Goal: Transaction & Acquisition: Purchase product/service

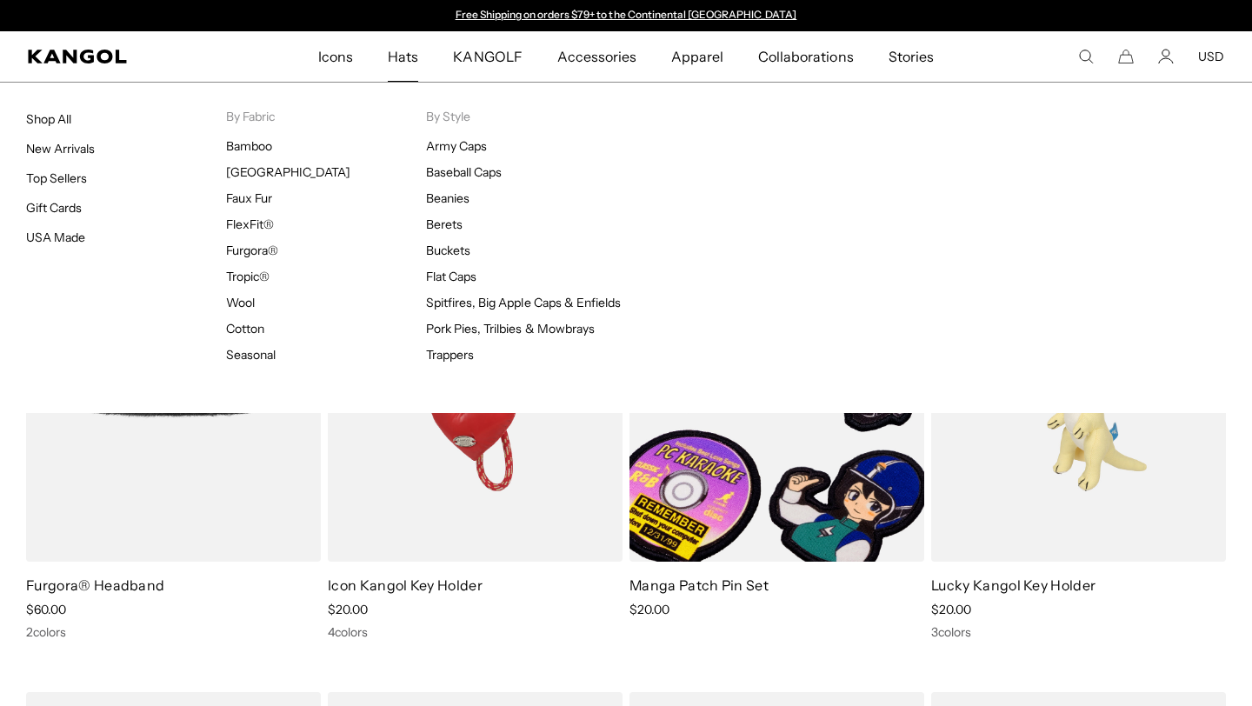
click at [414, 51] on span "Hats" at bounding box center [403, 56] width 30 height 50
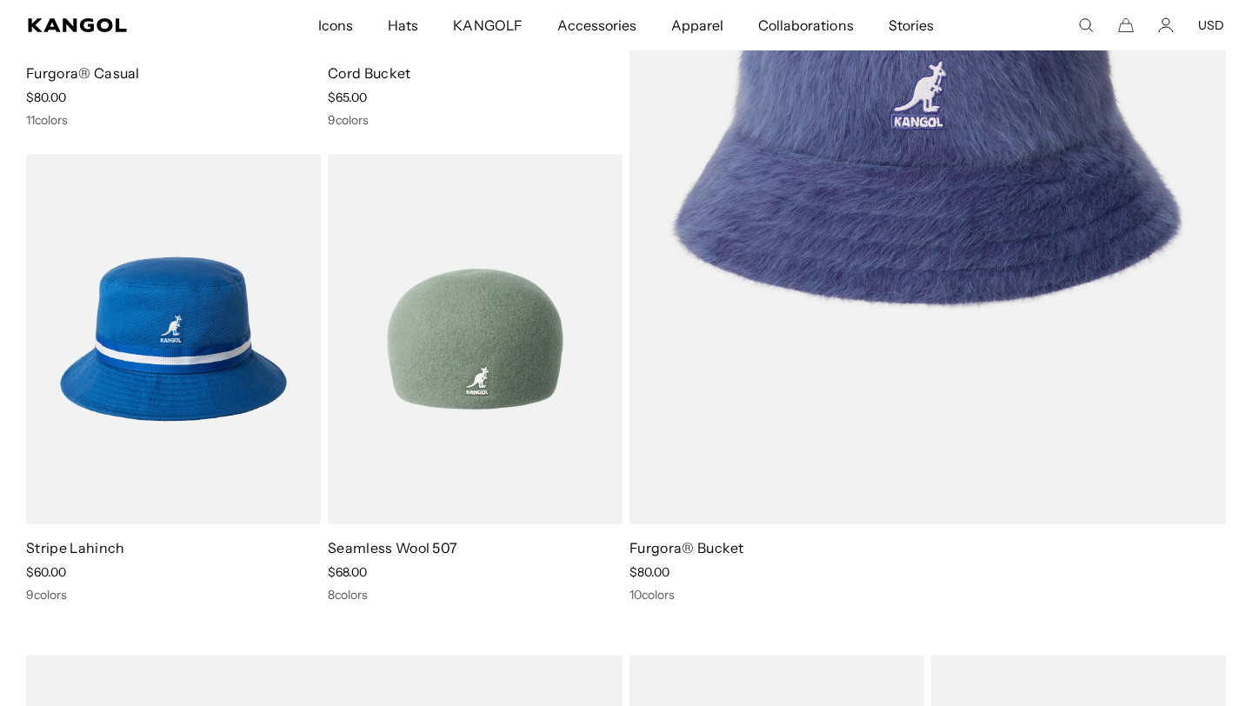
scroll to position [0, 358]
click at [451, 415] on img at bounding box center [475, 339] width 295 height 370
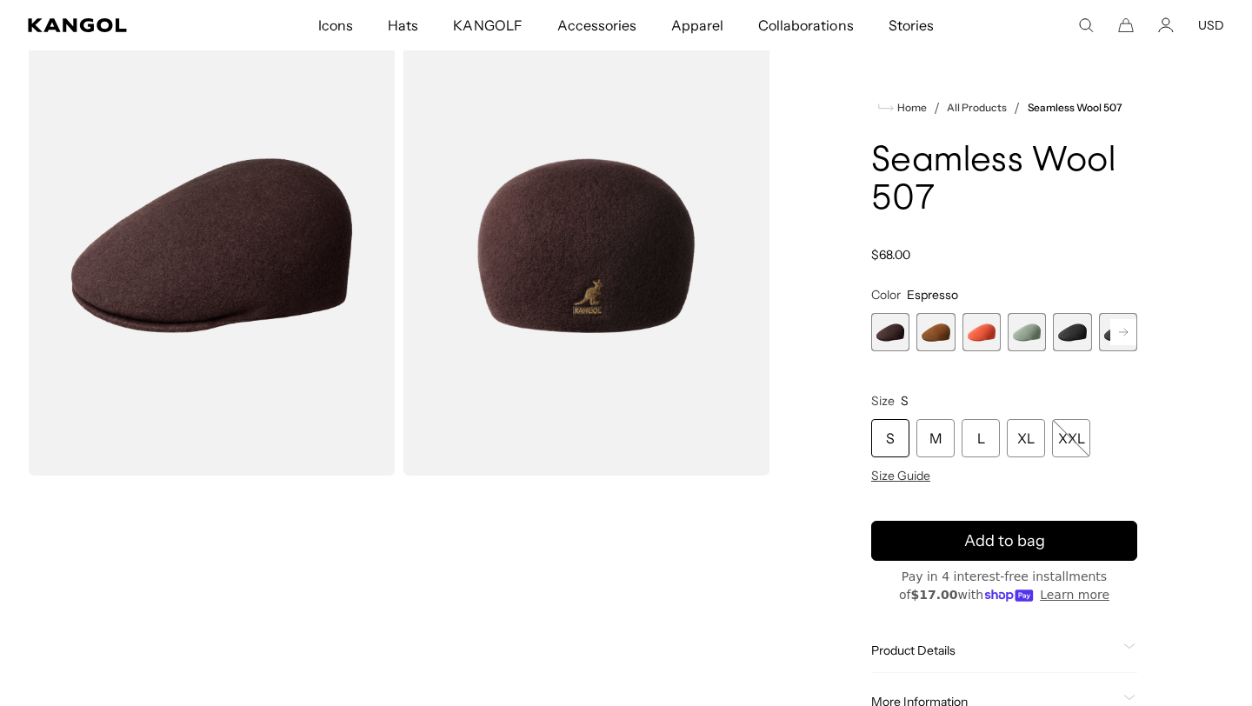
click at [930, 344] on span "2 of 9" at bounding box center [935, 332] width 38 height 38
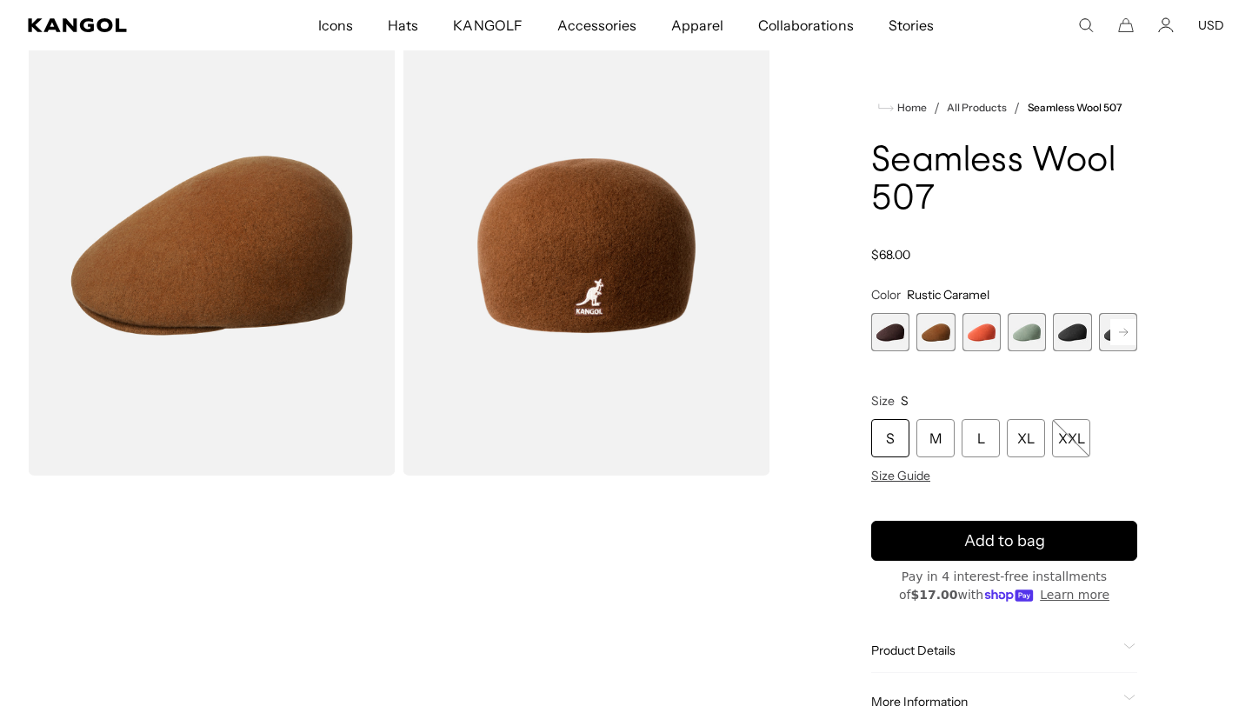
click at [1077, 338] on span "5 of 9" at bounding box center [1072, 332] width 38 height 38
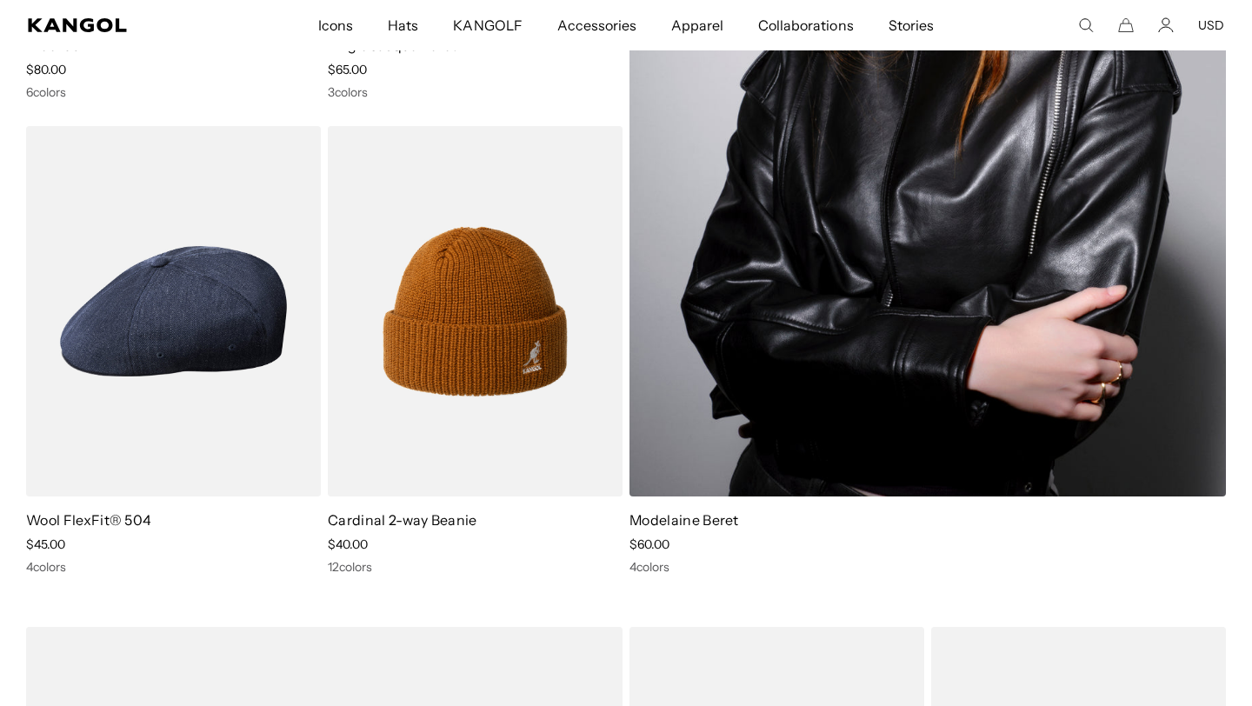
scroll to position [4451, 0]
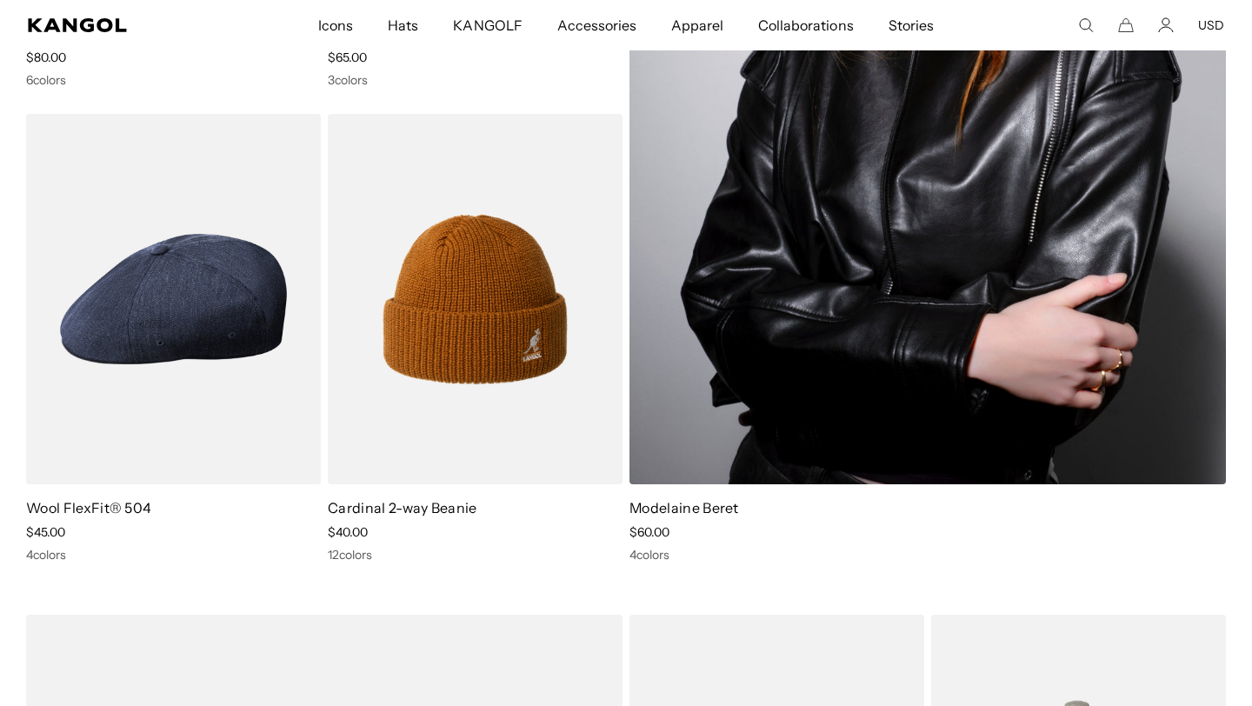
click at [814, 403] on img at bounding box center [928, 62] width 596 height 844
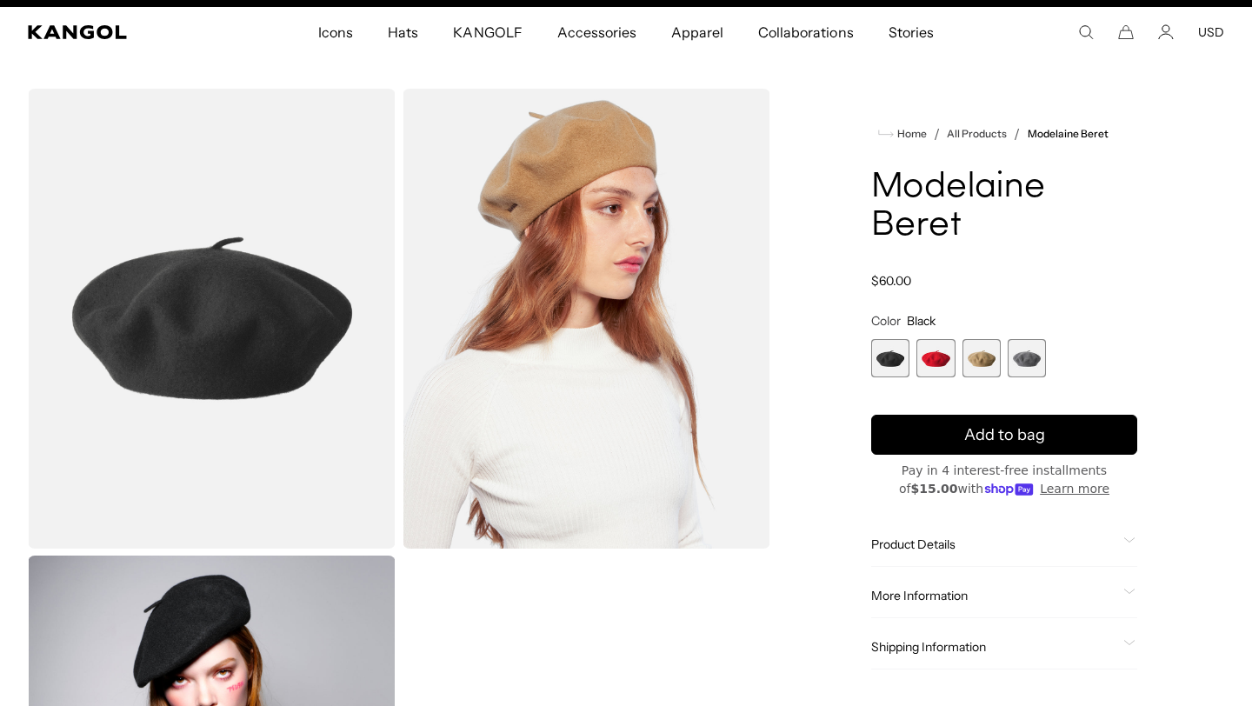
click at [1030, 365] on span "4 of 4" at bounding box center [1027, 358] width 38 height 38
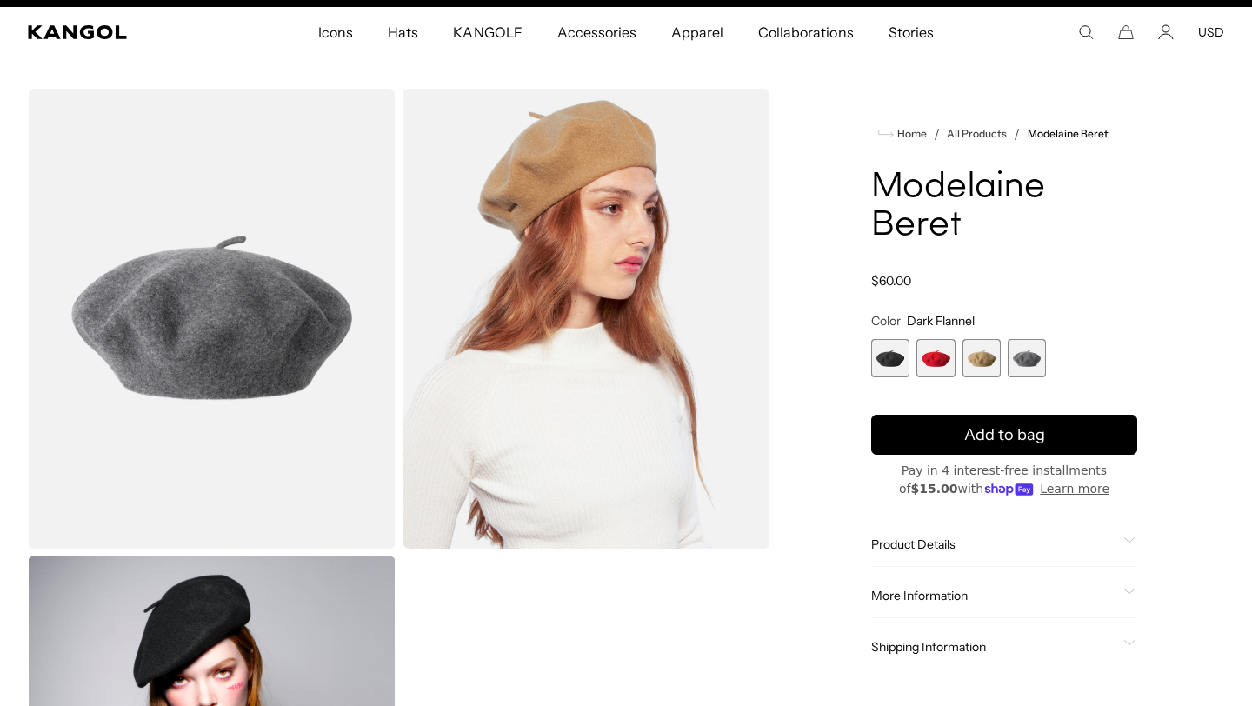
click at [876, 366] on span "1 of 4" at bounding box center [890, 358] width 38 height 38
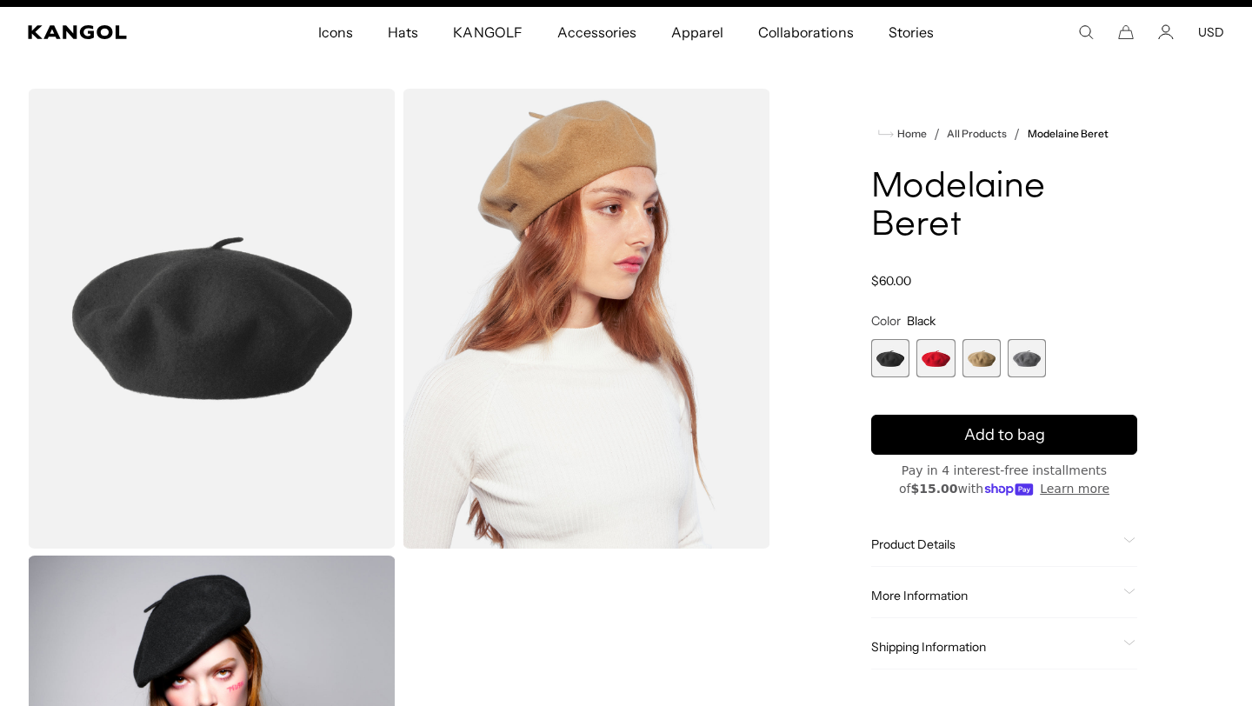
scroll to position [0, 358]
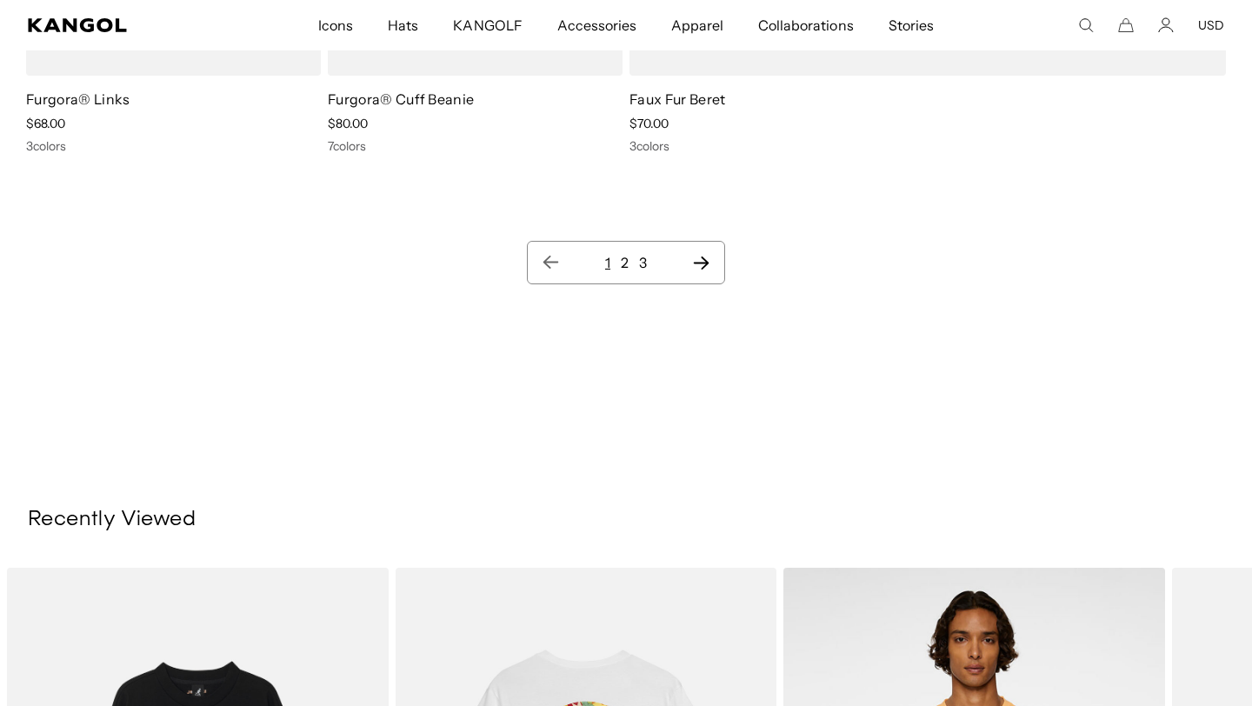
click at [625, 263] on link "2" at bounding box center [625, 262] width 8 height 17
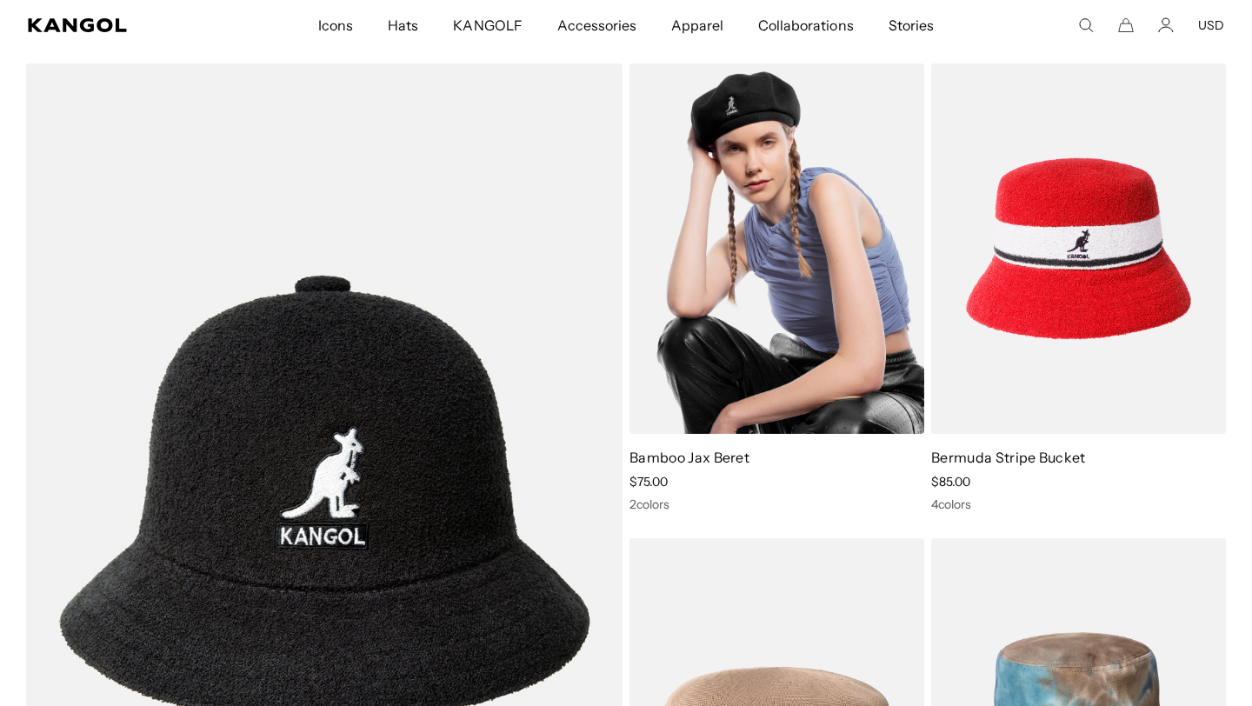
click at [734, 252] on img at bounding box center [777, 248] width 295 height 370
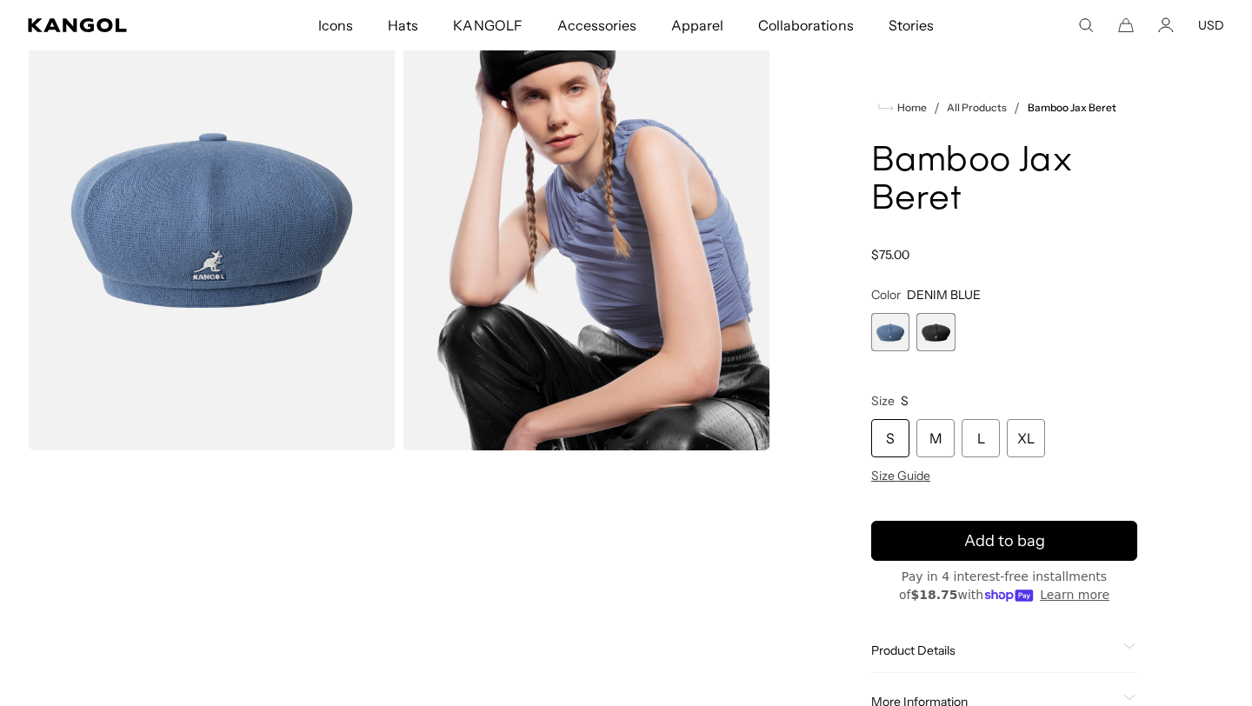
scroll to position [124, 0]
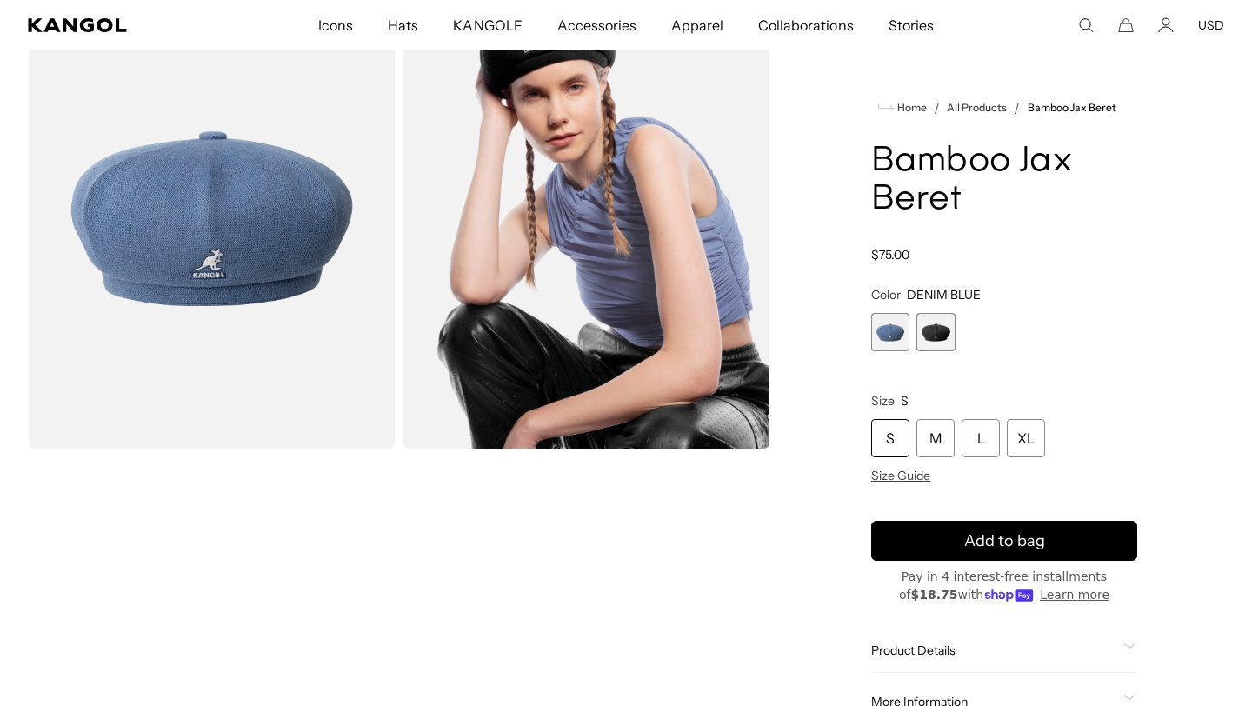
click at [937, 337] on span "2 of 2" at bounding box center [935, 332] width 38 height 38
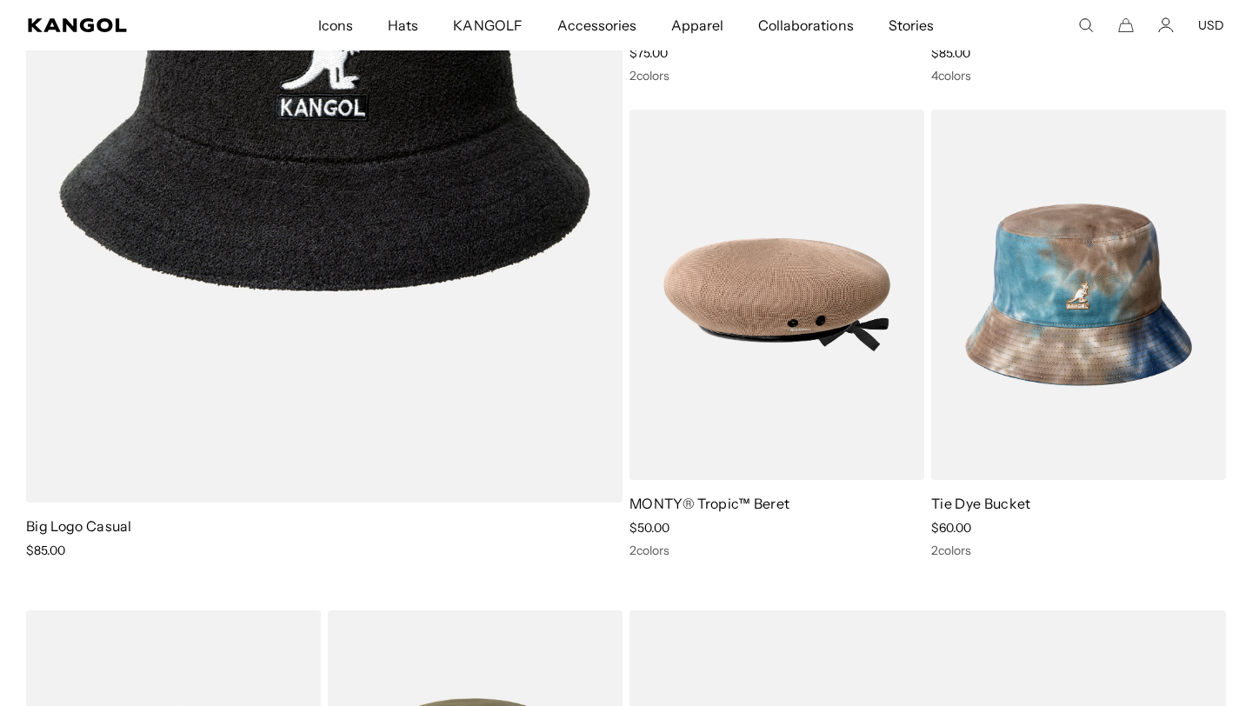
scroll to position [7357, 0]
